Goal: Go to known website: Access a specific website the user already knows

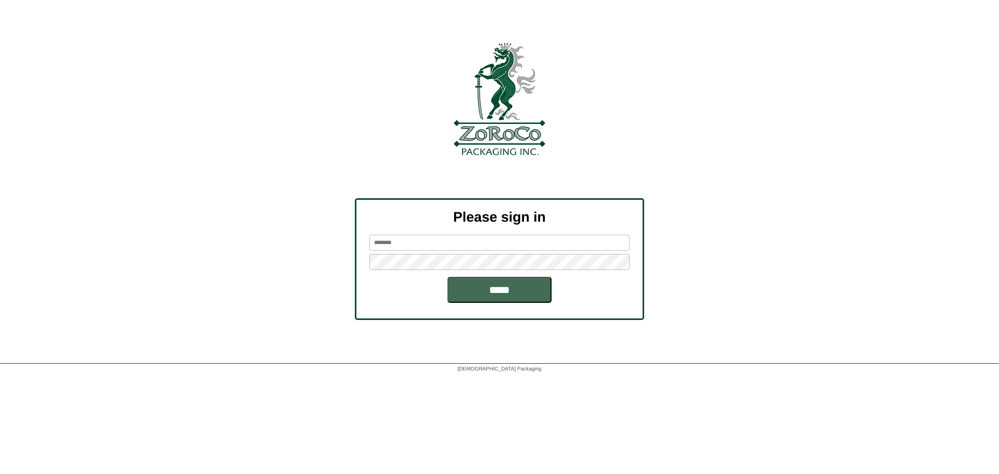
type input "*******"
click at [508, 292] on input "*****" at bounding box center [500, 290] width 104 height 26
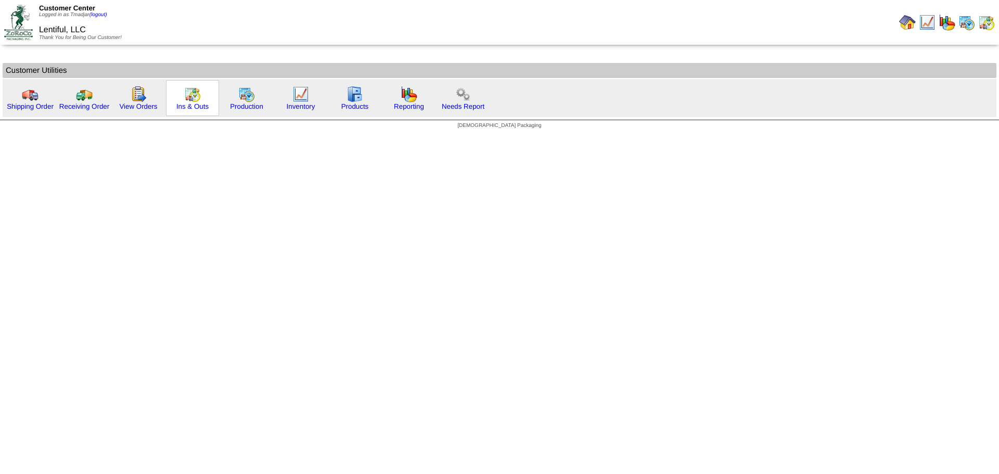
click at [195, 100] on img at bounding box center [192, 94] width 17 height 17
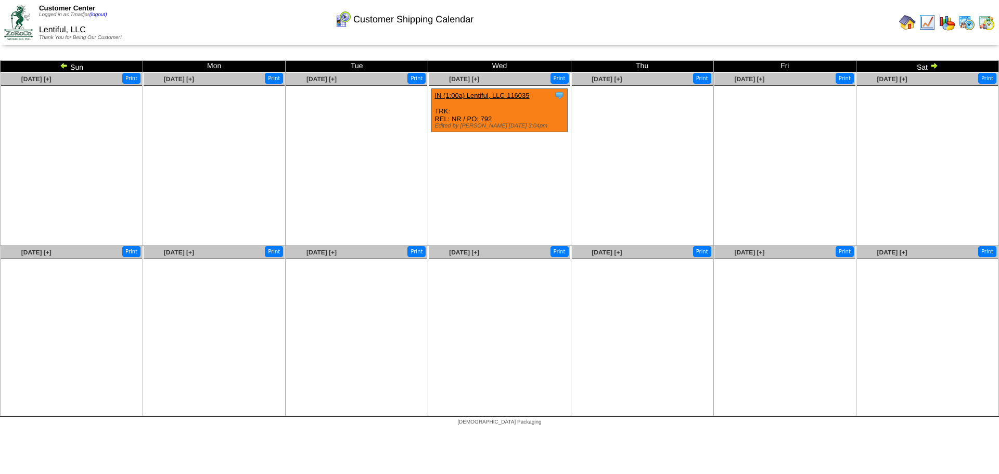
click at [966, 26] on img at bounding box center [967, 22] width 17 height 17
